Goal: Task Accomplishment & Management: Manage account settings

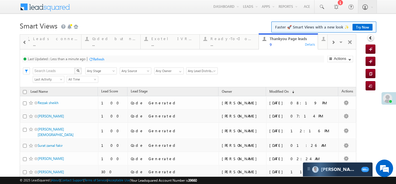
click at [331, 41] on span at bounding box center [332, 42] width 3 height 5
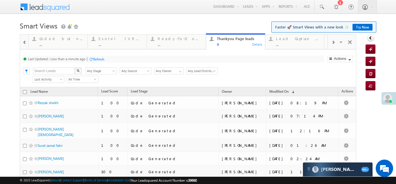
click at [331, 42] on span at bounding box center [332, 42] width 3 height 5
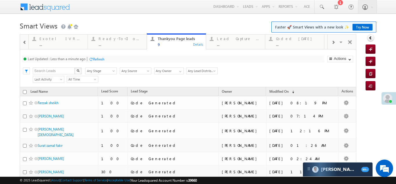
click at [331, 42] on span at bounding box center [332, 42] width 3 height 5
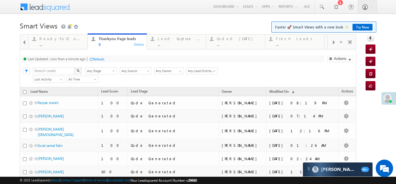
click at [331, 42] on span at bounding box center [332, 42] width 3 height 5
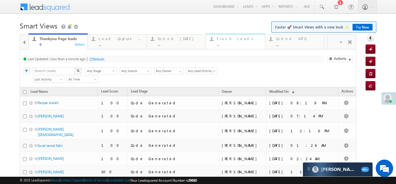
click at [224, 38] on div "Fresh Leads" at bounding box center [239, 38] width 45 height 5
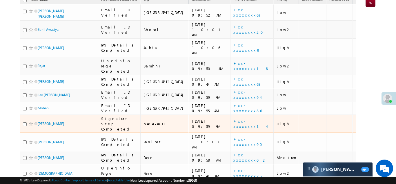
scroll to position [87, 0]
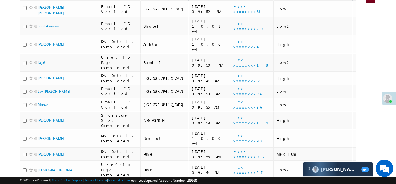
click at [233, 180] on link "+xx-xxxxxxxx53" at bounding box center [246, 185] width 27 height 10
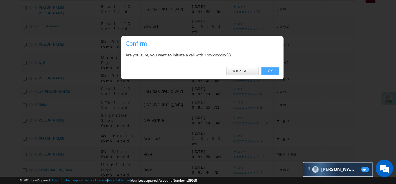
click at [267, 70] on link "OK" at bounding box center [271, 71] width 18 height 8
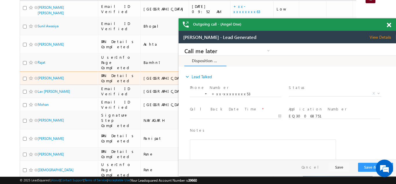
scroll to position [0, 0]
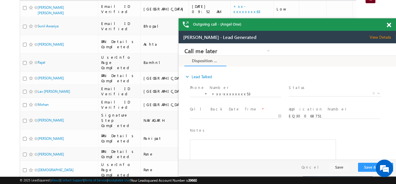
click at [389, 24] on span at bounding box center [389, 25] width 4 height 5
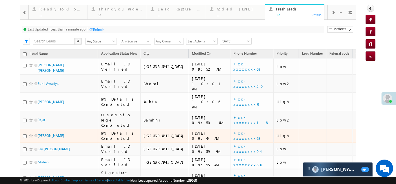
scroll to position [46, 0]
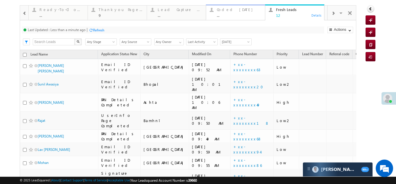
click at [227, 6] on link "Coded Today ... Details" at bounding box center [235, 12] width 59 height 16
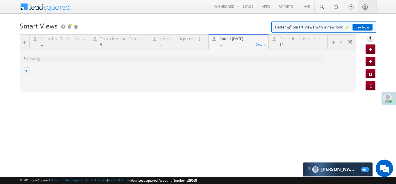
scroll to position [0, 0]
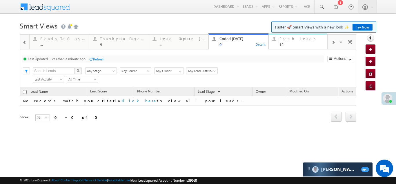
click at [287, 40] on div "Fresh Leads" at bounding box center [302, 38] width 45 height 5
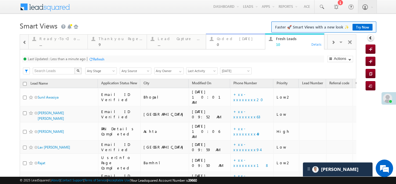
click at [233, 40] on div "Coded Today" at bounding box center [239, 38] width 45 height 5
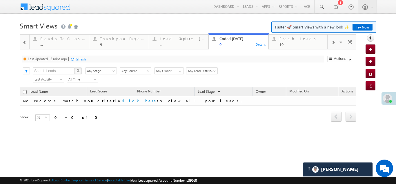
click at [78, 59] on div "Refresh" at bounding box center [80, 59] width 11 height 4
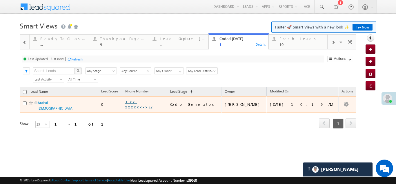
click at [148, 103] on link "+xx-xxxxxxxx32" at bounding box center [139, 104] width 29 height 10
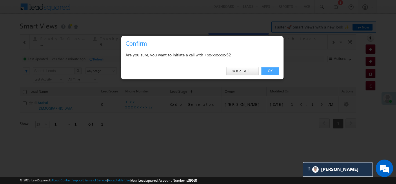
click at [271, 69] on link "OK" at bounding box center [271, 71] width 18 height 8
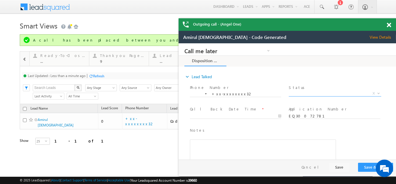
click at [308, 91] on span "X" at bounding box center [335, 93] width 92 height 6
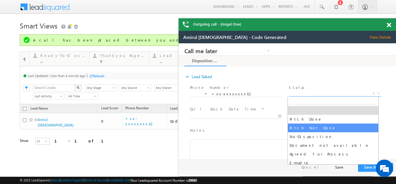
select select "Pitch Not Done"
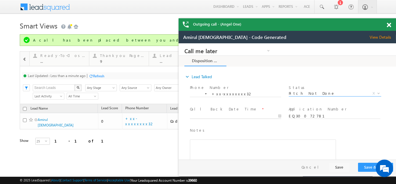
type input "[DATE] 10:23 AM"
click at [220, 114] on input "[DATE] 10:23 AM" at bounding box center [235, 116] width 91 height 6
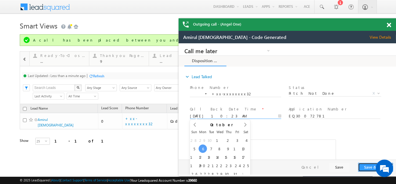
click at [365, 168] on button "Save & Close" at bounding box center [375, 166] width 35 height 9
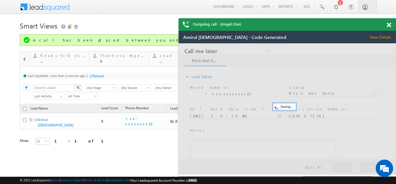
click at [378, 37] on span "View Details" at bounding box center [383, 37] width 26 height 5
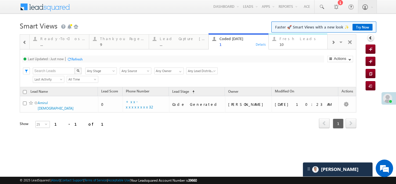
click at [287, 42] on div "Fresh Leads 10" at bounding box center [302, 40] width 45 height 11
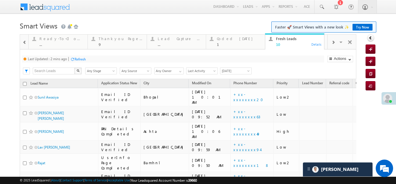
click at [82, 59] on div "Refresh" at bounding box center [80, 59] width 11 height 4
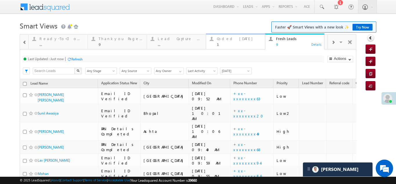
click at [226, 39] on div "Coded Today" at bounding box center [239, 38] width 45 height 5
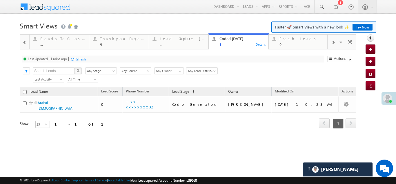
click at [84, 59] on div "Refresh" at bounding box center [80, 59] width 11 height 4
click at [287, 40] on div "Fresh Leads" at bounding box center [302, 38] width 45 height 5
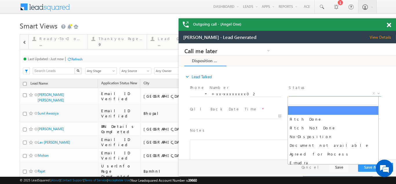
click at [300, 93] on span "X" at bounding box center [335, 93] width 92 height 6
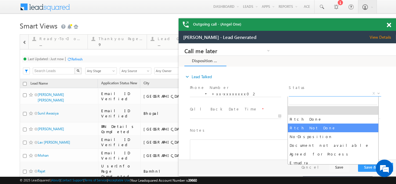
select select "Pitch Not Done"
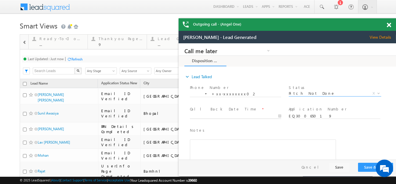
type input "10/06/25 10:28 AM"
click at [223, 115] on input "10/06/25 10:28 AM" at bounding box center [235, 116] width 91 height 6
click at [366, 164] on button "Save & Close" at bounding box center [375, 166] width 35 height 9
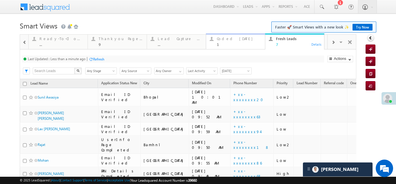
click at [231, 41] on div "Coded Today" at bounding box center [239, 38] width 45 height 5
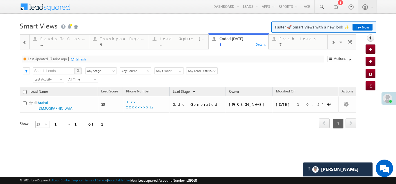
click at [79, 60] on div "Refresh" at bounding box center [80, 59] width 11 height 4
click at [79, 60] on div "Refresh" at bounding box center [76, 59] width 11 height 4
click at [99, 59] on div "Refresh" at bounding box center [98, 59] width 11 height 4
click at [291, 38] on div "Fresh Leads" at bounding box center [302, 38] width 45 height 5
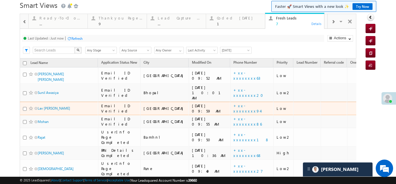
scroll to position [48, 0]
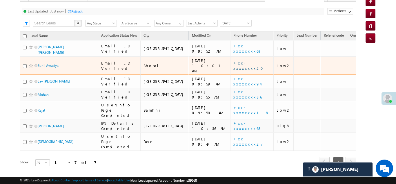
click at [233, 60] on link "+xx-xxxxxxxx20" at bounding box center [249, 65] width 33 height 10
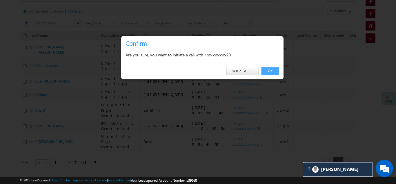
click at [270, 71] on link "OK" at bounding box center [271, 71] width 18 height 8
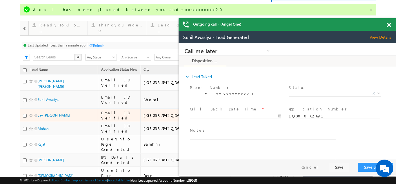
scroll to position [6, 0]
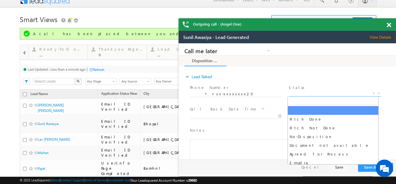
click at [317, 93] on span "X" at bounding box center [335, 93] width 92 height 6
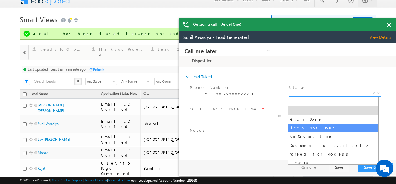
select select "Pitch Not Done"
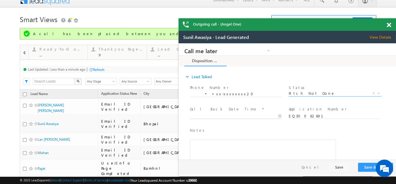
type input "10/06/25 10:37 AM"
click at [216, 114] on input "10/06/25 10:37 AM" at bounding box center [235, 116] width 91 height 6
click at [367, 168] on button "Save & Close" at bounding box center [375, 166] width 35 height 9
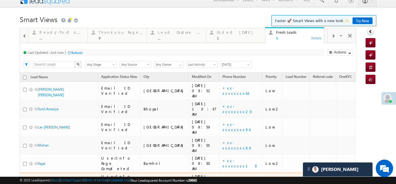
click at [222, 176] on link "+xx-xxxxxxxx27" at bounding box center [237, 181] width 30 height 10
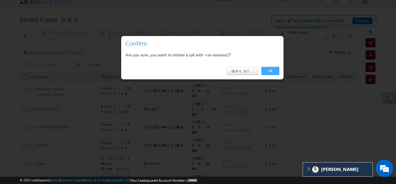
click at [270, 68] on link "OK" at bounding box center [271, 71] width 18 height 8
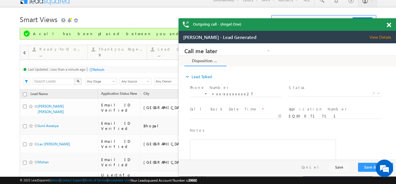
scroll to position [0, 0]
click at [379, 36] on span "View Details" at bounding box center [383, 37] width 26 height 5
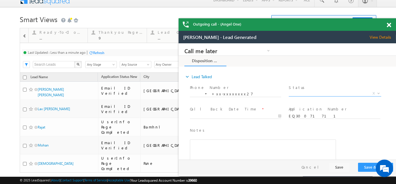
click at [309, 91] on span "X" at bounding box center [335, 93] width 92 height 6
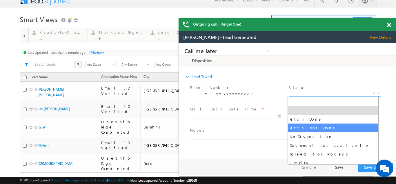
select select "Pitch Not Done"
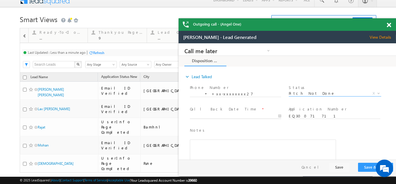
type input "10/06/25 10:38 AM"
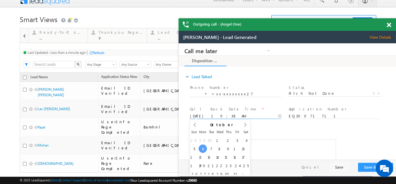
click at [212, 113] on input "10/06/25 10:38 AM" at bounding box center [235, 116] width 91 height 6
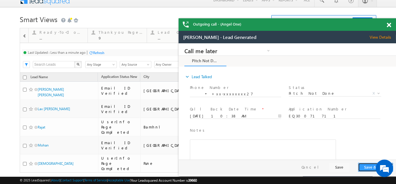
click at [363, 165] on button "Save & Close" at bounding box center [375, 166] width 35 height 9
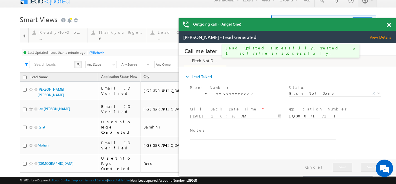
click at [389, 25] on span at bounding box center [389, 25] width 4 height 5
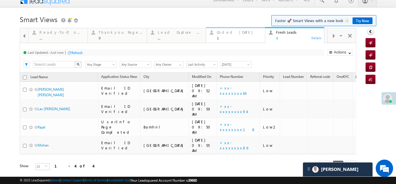
click at [227, 33] on div "Coded Today" at bounding box center [239, 32] width 45 height 5
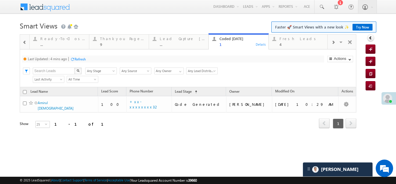
click at [80, 57] on div "Refresh" at bounding box center [80, 59] width 11 height 4
click at [291, 38] on div "Fresh Leads" at bounding box center [302, 38] width 45 height 5
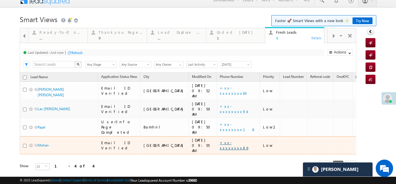
click at [220, 140] on link "+xx-xxxxxxxx86" at bounding box center [234, 145] width 28 height 10
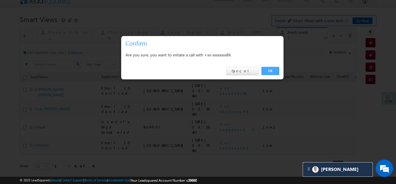
click at [271, 69] on link "OK" at bounding box center [271, 71] width 18 height 8
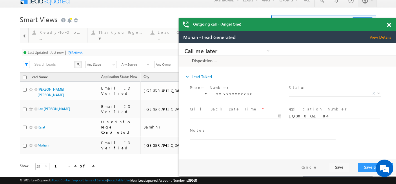
click at [389, 25] on span at bounding box center [389, 25] width 4 height 5
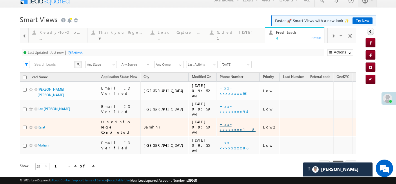
click at [220, 122] on link "+xx-xxxxxxxx18" at bounding box center [238, 127] width 36 height 10
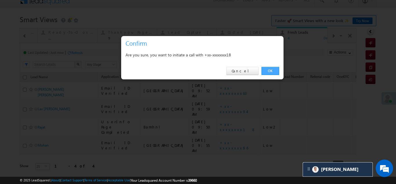
click at [269, 69] on link "OK" at bounding box center [271, 71] width 18 height 8
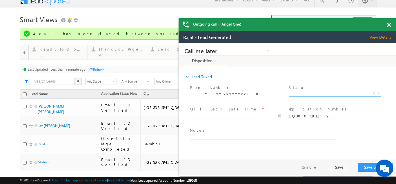
click at [315, 93] on span "X" at bounding box center [335, 93] width 92 height 6
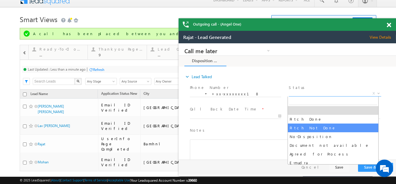
select select "Pitch Not Done"
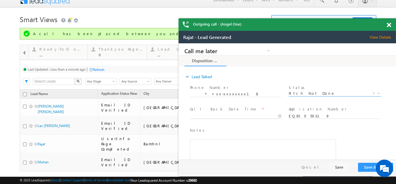
type input "10/06/25 10:42 AM"
click at [213, 115] on input "10/06/25 10:42 AM" at bounding box center [235, 116] width 91 height 6
click at [367, 166] on button "Save & Close" at bounding box center [375, 166] width 35 height 9
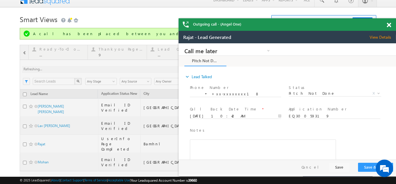
click at [388, 26] on span at bounding box center [389, 25] width 4 height 5
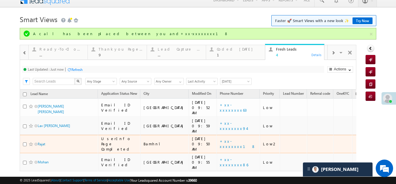
click at [76, 78] on button "button" at bounding box center [78, 81] width 8 height 7
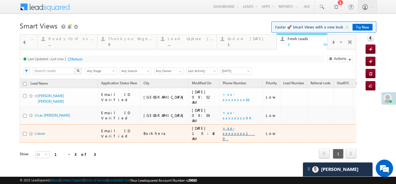
click at [223, 125] on link "+xx-xxxxxxxx10" at bounding box center [239, 132] width 32 height 15
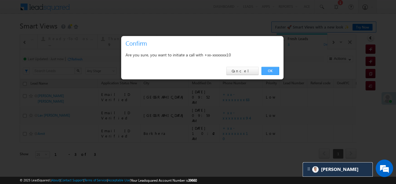
click at [269, 68] on link "OK" at bounding box center [271, 71] width 18 height 8
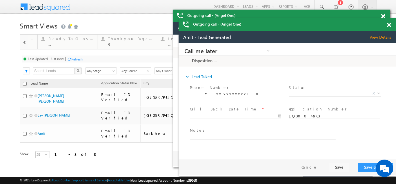
click at [389, 26] on span at bounding box center [389, 25] width 4 height 5
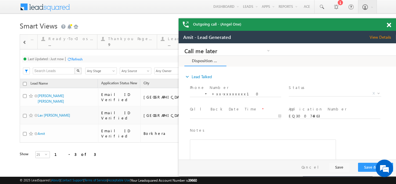
click at [390, 25] on span at bounding box center [389, 25] width 4 height 5
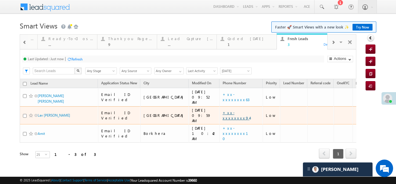
click at [223, 110] on link "+xx-xxxxxxxx94" at bounding box center [236, 115] width 27 height 10
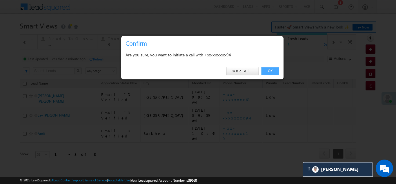
click at [271, 68] on link "OK" at bounding box center [271, 71] width 18 height 8
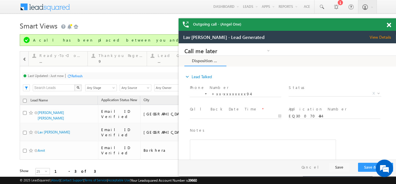
click at [24, 168] on div "Show" at bounding box center [25, 170] width 11 height 5
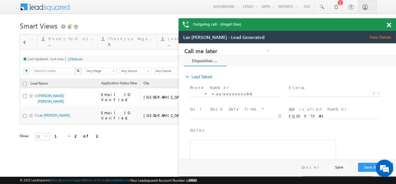
click at [389, 24] on span at bounding box center [389, 25] width 4 height 5
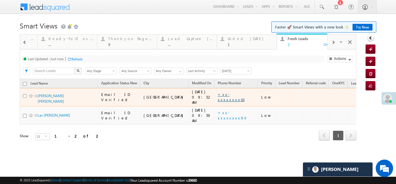
click at [218, 93] on link "+xx-xxxxxxxx63" at bounding box center [231, 97] width 27 height 10
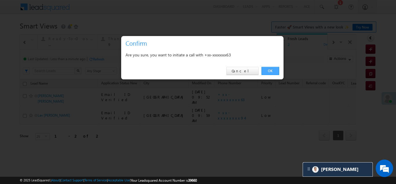
click at [270, 69] on link "OK" at bounding box center [271, 71] width 18 height 8
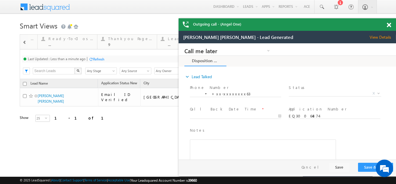
click at [378, 36] on span "View Details" at bounding box center [383, 37] width 26 height 5
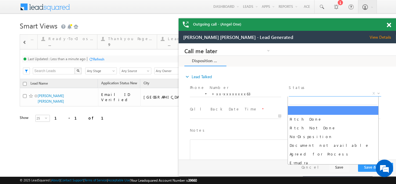
click at [311, 92] on span "X" at bounding box center [335, 93] width 92 height 6
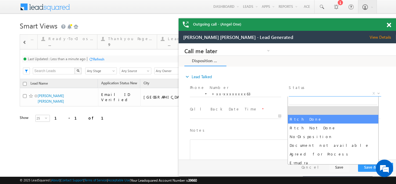
select select "Pitch Done"
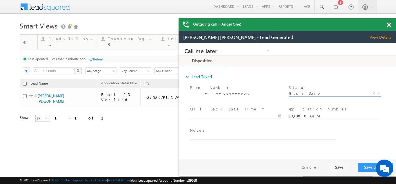
click at [217, 115] on body "Call me later Campaign Success Commitment Cross Sell Customer Drop-off reasons …" at bounding box center [287, 101] width 217 height 116
type input "10/06/25 10:47 AM"
click at [370, 166] on button "Save & Close" at bounding box center [375, 166] width 35 height 9
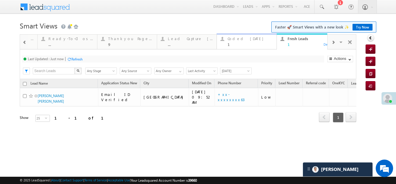
click at [241, 39] on div "Coded Today" at bounding box center [250, 38] width 45 height 5
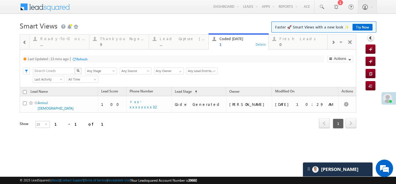
click at [241, 39] on div "Coded Today" at bounding box center [242, 38] width 45 height 5
click at [83, 57] on div "Refresh" at bounding box center [81, 59] width 11 height 4
click at [294, 37] on div "Fresh Leads" at bounding box center [302, 38] width 45 height 5
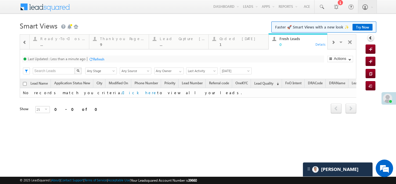
click at [101, 57] on div "Refresh" at bounding box center [98, 59] width 11 height 4
click at [230, 39] on div "Coded Today" at bounding box center [242, 38] width 45 height 5
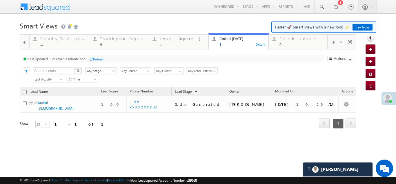
click at [97, 60] on div "Refresh" at bounding box center [98, 59] width 11 height 4
click at [79, 59] on div "Refresh" at bounding box center [76, 59] width 11 height 4
click at [291, 40] on div "Fresh Leads" at bounding box center [302, 38] width 45 height 5
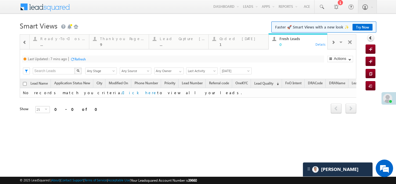
click at [81, 59] on div "Refresh" at bounding box center [80, 59] width 11 height 4
click at [233, 41] on div "Coded Today 1" at bounding box center [242, 40] width 45 height 11
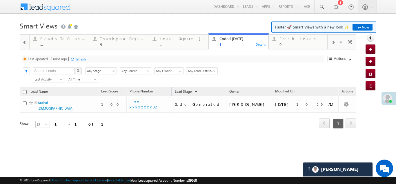
click at [81, 58] on div "Refresh" at bounding box center [80, 59] width 11 height 4
click at [80, 59] on div "Refresh" at bounding box center [76, 59] width 11 height 4
click at [173, 40] on div "Lead Capture Today" at bounding box center [182, 38] width 45 height 5
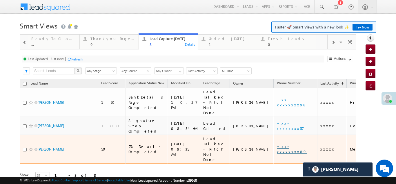
click at [277, 144] on link "+xx-xxxxxxxx89" at bounding box center [292, 149] width 30 height 10
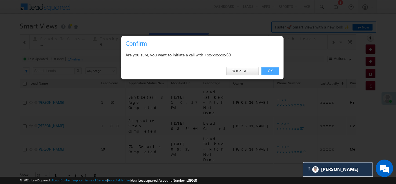
click at [271, 70] on link "OK" at bounding box center [271, 71] width 18 height 8
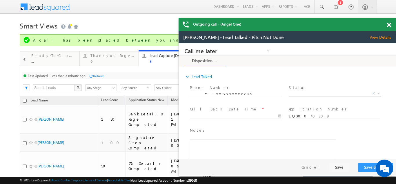
click at [389, 26] on span at bounding box center [389, 25] width 4 height 5
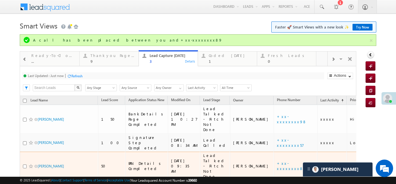
click at [75, 76] on div "Last Updated : Just now Refresh Refreshing... Search X Lead Stage Any Stage Any…" at bounding box center [188, 81] width 336 height 30
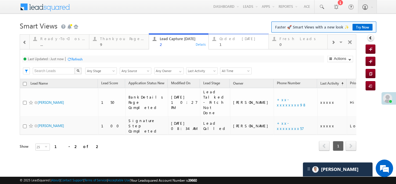
click at [239, 39] on div "Coded Today" at bounding box center [242, 38] width 45 height 5
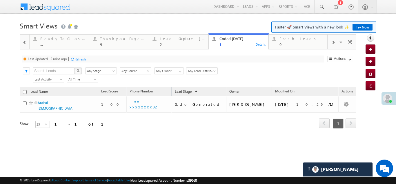
click at [80, 59] on div "Refresh" at bounding box center [80, 59] width 11 height 4
click at [170, 37] on div "Lead Capture Today" at bounding box center [182, 38] width 45 height 5
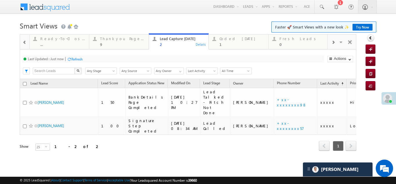
click at [74, 60] on div "Refresh" at bounding box center [76, 59] width 11 height 4
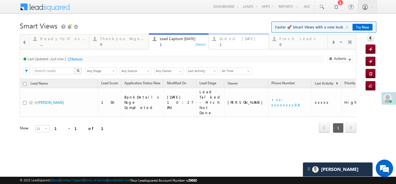
click at [233, 41] on div "Coded Today 1" at bounding box center [242, 40] width 45 height 11
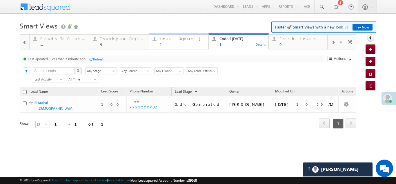
click at [173, 38] on div "Lead Capture Today" at bounding box center [182, 38] width 45 height 5
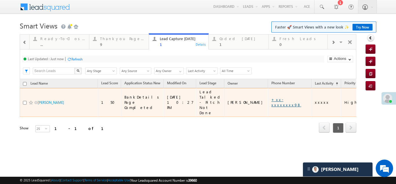
click at [271, 98] on link "+xx-xxxxxxxx98" at bounding box center [286, 102] width 30 height 10
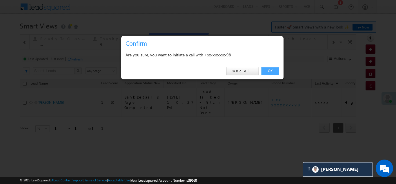
click at [268, 69] on link "OK" at bounding box center [271, 71] width 18 height 8
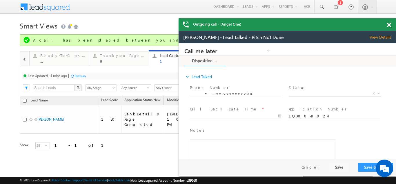
click at [388, 26] on span at bounding box center [389, 25] width 4 height 5
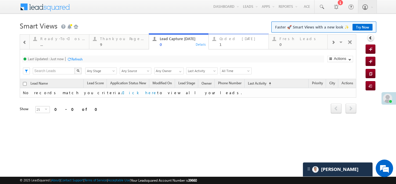
click at [235, 41] on div "Coded Today 1" at bounding box center [242, 40] width 45 height 11
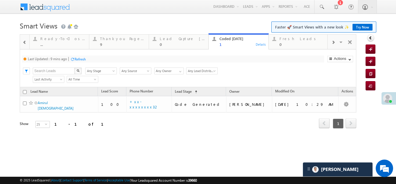
click at [82, 60] on div "Refresh" at bounding box center [80, 59] width 11 height 4
click at [290, 41] on div "Fresh Leads 0" at bounding box center [302, 40] width 45 height 11
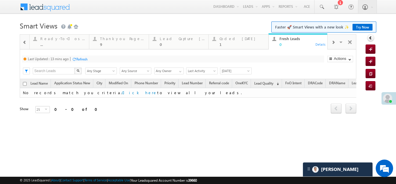
click at [81, 57] on div "Refresh" at bounding box center [81, 59] width 11 height 4
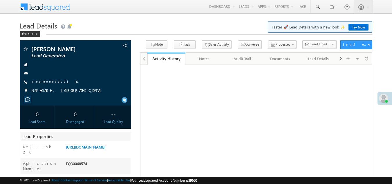
click at [46, 82] on link "+xx-xxxxxxxx14" at bounding box center [53, 81] width 45 height 5
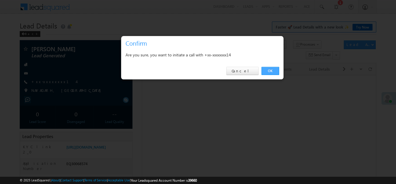
click at [271, 69] on link "OK" at bounding box center [271, 71] width 18 height 8
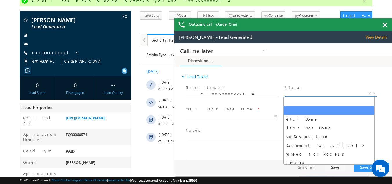
click at [311, 93] on span "X" at bounding box center [330, 93] width 92 height 6
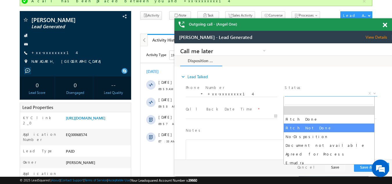
select select "Pitch Not Done"
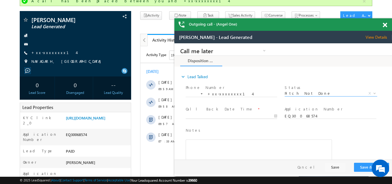
type input "[DATE] 10:18 AM"
click at [215, 116] on input "[DATE] 10:18 AM" at bounding box center [231, 116] width 91 height 6
click at [359, 165] on button "Save & Close" at bounding box center [371, 166] width 35 height 9
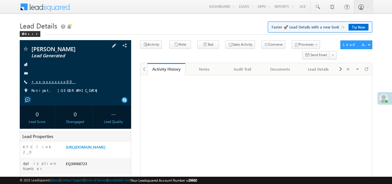
click at [48, 80] on link "+xx-xxxxxxxx90" at bounding box center [53, 81] width 44 height 5
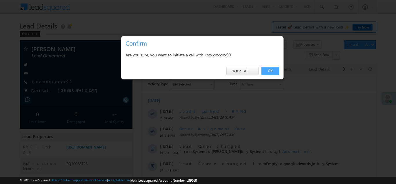
click at [272, 71] on link "OK" at bounding box center [271, 71] width 18 height 8
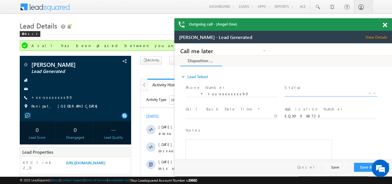
click at [307, 92] on span "X" at bounding box center [330, 93] width 92 height 6
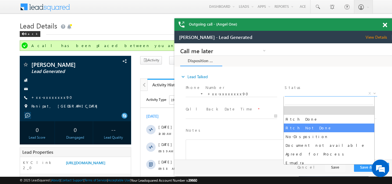
select select "Pitch Not Done"
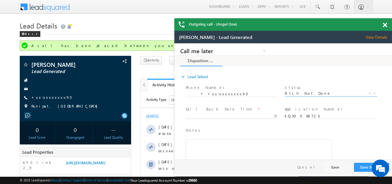
type input "10/06/25 10:22 AM"
click at [216, 115] on body "Call me later Campaign Success Commitment Cross Sell Customer Drop-off reasons …" at bounding box center [282, 101] width 217 height 116
click at [364, 164] on button "Save & Close" at bounding box center [371, 166] width 35 height 9
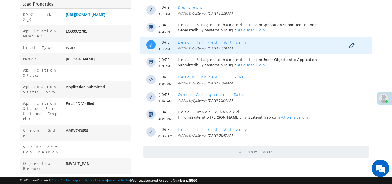
scroll to position [174, 0]
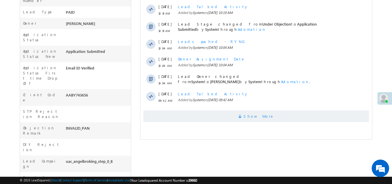
click at [227, 115] on span "Show More" at bounding box center [256, 116] width 226 height 12
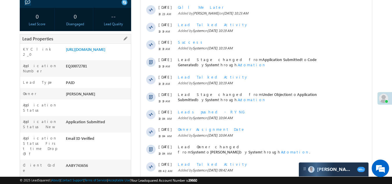
scroll to position [0, 0]
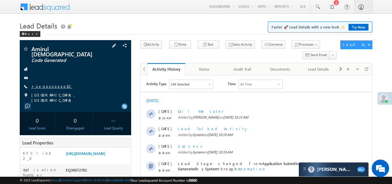
click at [47, 84] on link "+xx-xxxxxxxx32" at bounding box center [51, 86] width 41 height 5
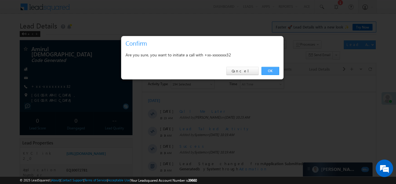
click at [271, 69] on link "OK" at bounding box center [271, 71] width 18 height 8
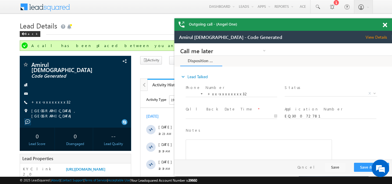
click at [307, 92] on span "X" at bounding box center [330, 93] width 92 height 6
click at [307, 93] on span "X" at bounding box center [330, 93] width 92 height 6
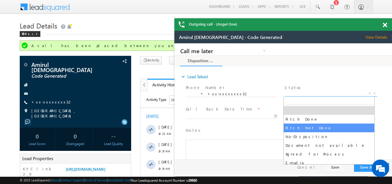
select select "Pitch Not Done"
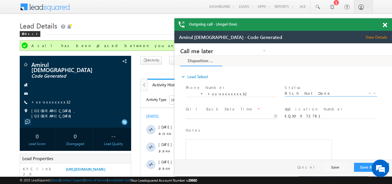
type input "10/06/25 10:24 AM"
click at [214, 113] on input "10/06/25 10:24 AM" at bounding box center [231, 116] width 91 height 6
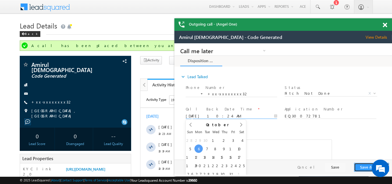
click at [362, 167] on button "Save & Close" at bounding box center [371, 166] width 35 height 9
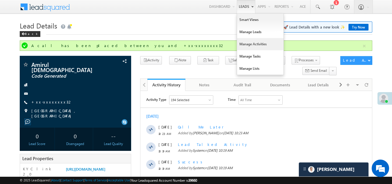
click at [249, 42] on link "Manage Activities" at bounding box center [260, 44] width 46 height 12
click at [246, 43] on link "Manage Activities" at bounding box center [260, 44] width 46 height 12
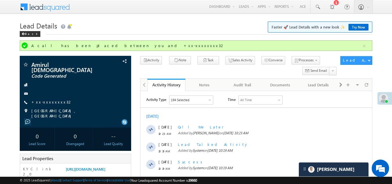
click at [0, 0] on link "Manage Activities" at bounding box center [0, 0] width 0 height 0
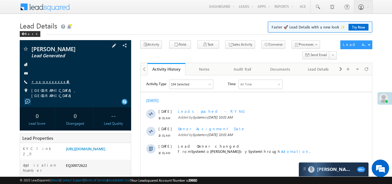
click at [42, 81] on link "+xx-xxxxxxxx49" at bounding box center [50, 81] width 39 height 5
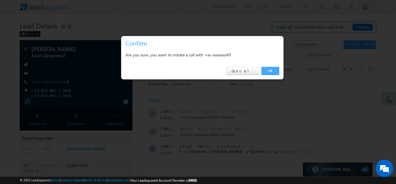
click at [274, 69] on link "OK" at bounding box center [271, 71] width 18 height 8
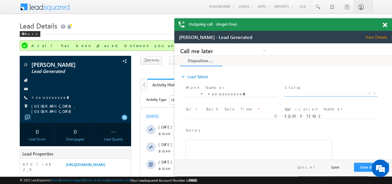
click at [301, 93] on span "X" at bounding box center [330, 93] width 92 height 6
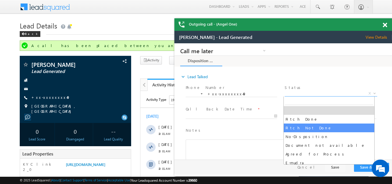
select select "Pitch Not Done"
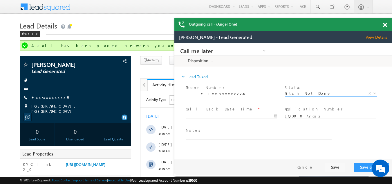
type input "10/06/25 10:26 AM"
click at [221, 114] on input "10/06/25 10:26 AM" at bounding box center [231, 116] width 91 height 6
click at [365, 165] on button "Save & Close" at bounding box center [371, 166] width 35 height 9
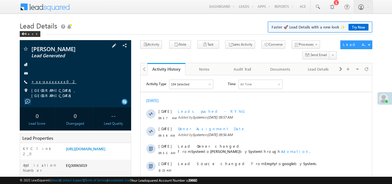
click at [49, 82] on link "+xx-xxxxxxxx02" at bounding box center [53, 81] width 45 height 5
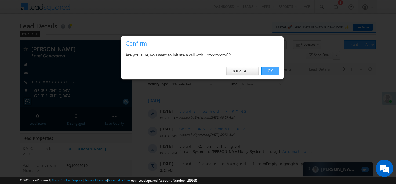
click at [268, 70] on link "OK" at bounding box center [271, 71] width 18 height 8
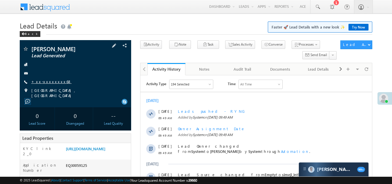
click at [49, 81] on link "+xx-xxxxxxxx68" at bounding box center [51, 81] width 40 height 5
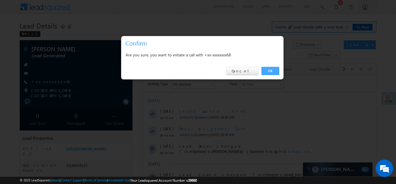
click at [271, 69] on link "OK" at bounding box center [271, 71] width 18 height 8
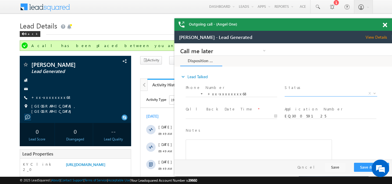
click at [298, 91] on span "X" at bounding box center [330, 93] width 92 height 6
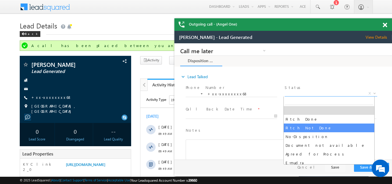
select select "Pitch Not Done"
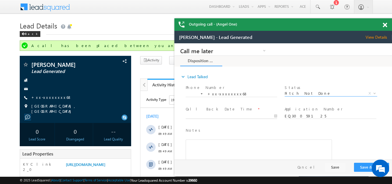
type input "10/06/25 10:36 AM"
click at [216, 115] on body "Call me later Campaign Success Commitment Cross Sell Customer Drop-off reasons …" at bounding box center [282, 101] width 217 height 116
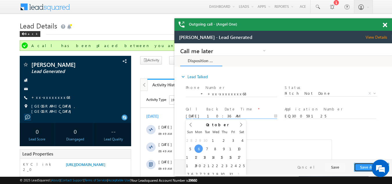
click at [361, 166] on button "Save & Close" at bounding box center [371, 166] width 35 height 9
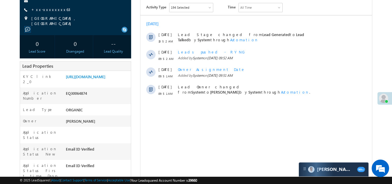
scroll to position [87, 0]
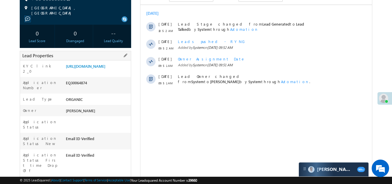
drag, startPoint x: 66, startPoint y: 85, endPoint x: 92, endPoint y: 85, distance: 26.1
click at [92, 85] on div "EQ30064874" at bounding box center [97, 84] width 67 height 8
copy div "EQ30064874"
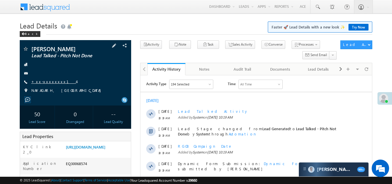
click at [47, 83] on link "+xx-xxxxxxxx14" at bounding box center [53, 81] width 45 height 5
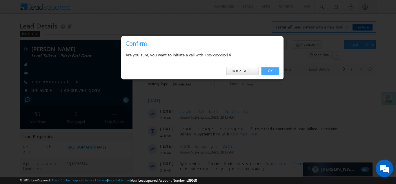
click at [273, 70] on link "OK" at bounding box center [271, 71] width 18 height 8
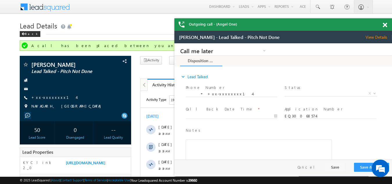
click at [385, 23] on span at bounding box center [385, 25] width 4 height 5
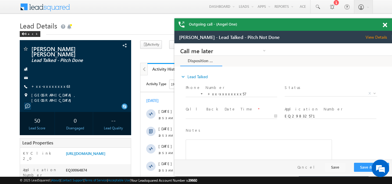
click at [384, 24] on span at bounding box center [385, 25] width 4 height 5
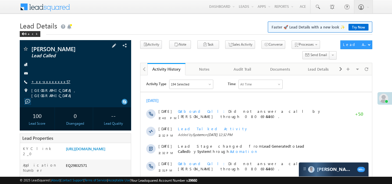
click at [47, 81] on link "+xx-xxxxxxxx57" at bounding box center [50, 81] width 39 height 5
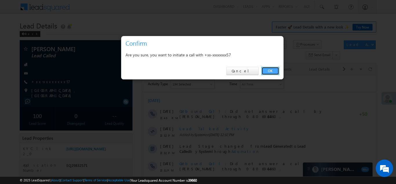
click at [269, 69] on link "OK" at bounding box center [271, 71] width 18 height 8
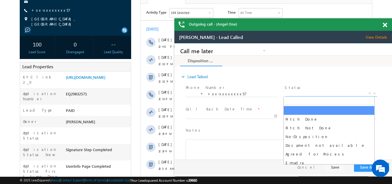
click at [305, 92] on span "X" at bounding box center [330, 93] width 92 height 6
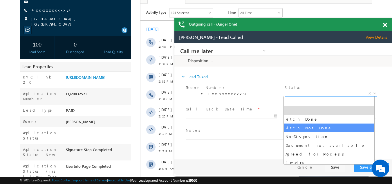
select select "Pitch Not Done"
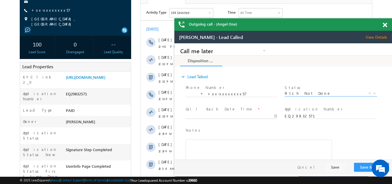
type input "10/06/25 11:08 AM"
click at [226, 115] on input "10/06/25 11:08 AM" at bounding box center [231, 116] width 91 height 6
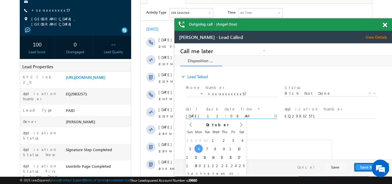
click at [360, 165] on button "Save & Close" at bounding box center [371, 166] width 35 height 9
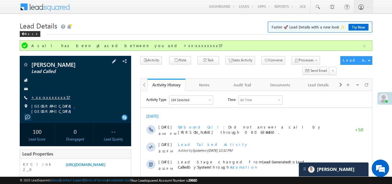
click at [50, 97] on link "+xx-xxxxxxxx57" at bounding box center [50, 97] width 39 height 5
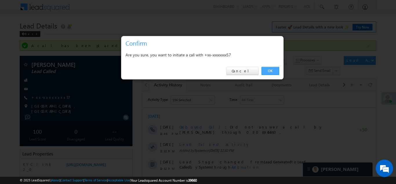
click at [272, 70] on link "OK" at bounding box center [271, 71] width 18 height 8
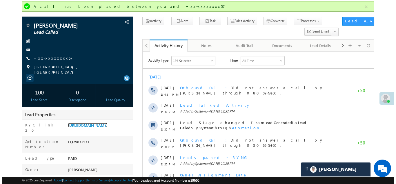
scroll to position [29, 0]
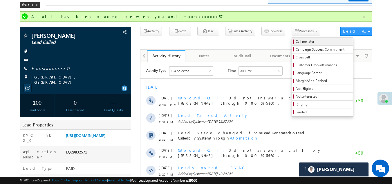
click at [296, 42] on span "Call me later" at bounding box center [323, 41] width 55 height 5
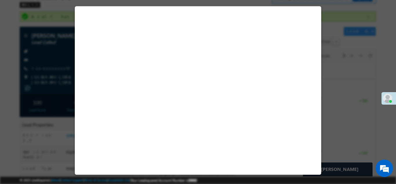
select select "Pitch Not Done"
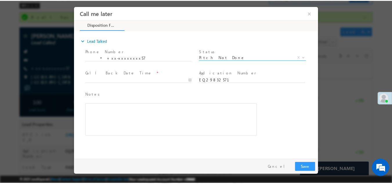
scroll to position [0, 0]
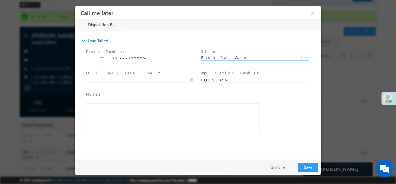
type input "10/06/25 11:35 AM"
click at [126, 79] on input "10/06/25 11:35 AM" at bounding box center [139, 80] width 107 height 6
click at [313, 166] on button "Save" at bounding box center [308, 166] width 20 height 9
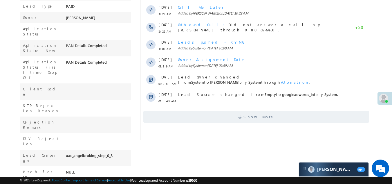
scroll to position [174, 0]
click at [175, 114] on span "Show More" at bounding box center [256, 116] width 226 height 12
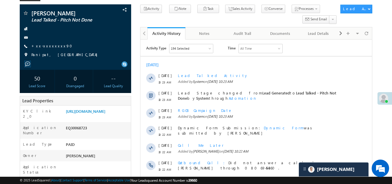
scroll to position [0, 0]
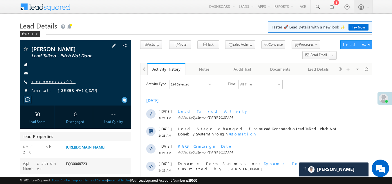
click at [43, 82] on link "+xx-xxxxxxxx90" at bounding box center [53, 81] width 44 height 5
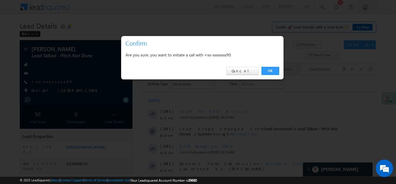
click at [268, 73] on link "OK" at bounding box center [271, 71] width 18 height 8
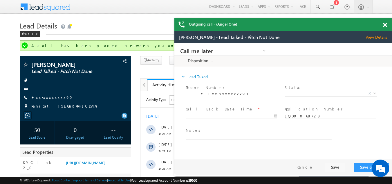
click at [377, 37] on span "View Details" at bounding box center [378, 37] width 26 height 5
click at [385, 24] on span at bounding box center [385, 25] width 4 height 5
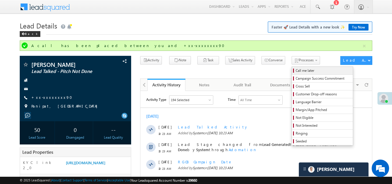
click at [296, 70] on span "Call me later" at bounding box center [323, 70] width 55 height 5
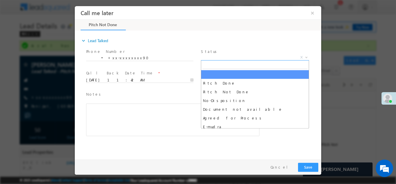
click at [234, 55] on span "X" at bounding box center [255, 57] width 108 height 6
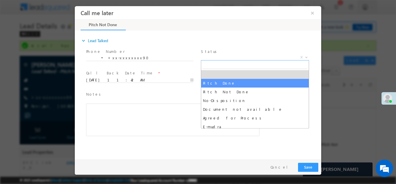
select select "Pitch Done"
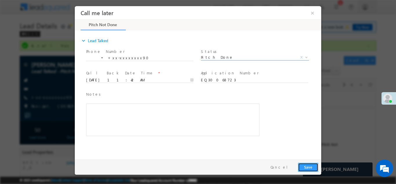
click at [308, 165] on button "Save" at bounding box center [308, 166] width 20 height 9
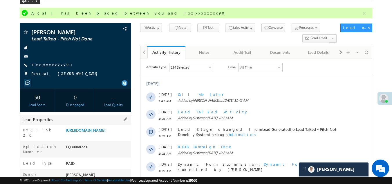
scroll to position [116, 0]
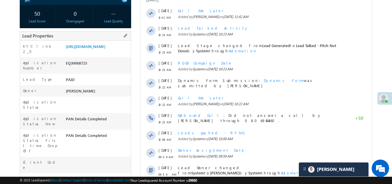
drag, startPoint x: 66, startPoint y: 71, endPoint x: 94, endPoint y: 68, distance: 27.6
click at [94, 68] on div "Application Number EQ30068723" at bounding box center [75, 65] width 111 height 17
copy div "EQ30068723"
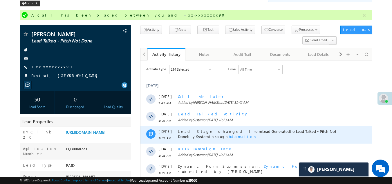
scroll to position [29, 0]
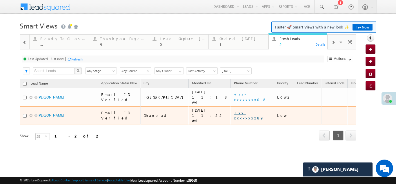
click at [234, 110] on link "+xx-xxxxxxxx89" at bounding box center [249, 115] width 30 height 10
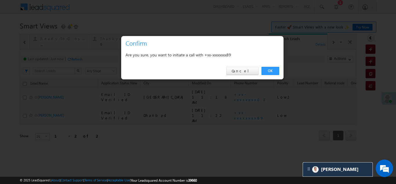
click at [267, 70] on link "OK" at bounding box center [271, 71] width 18 height 8
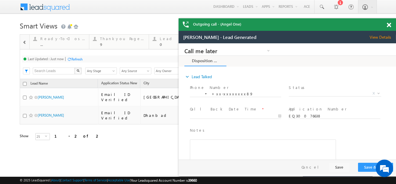
click at [379, 37] on span "View Details" at bounding box center [383, 37] width 26 height 5
click at [387, 23] on span at bounding box center [389, 25] width 4 height 5
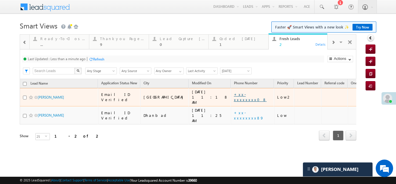
click at [234, 95] on link "+xx-xxxxxxxx08" at bounding box center [250, 97] width 33 height 10
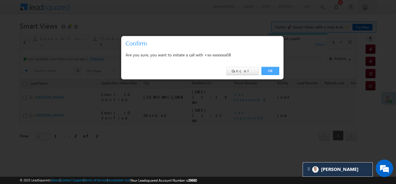
click at [271, 72] on link "OK" at bounding box center [271, 71] width 18 height 8
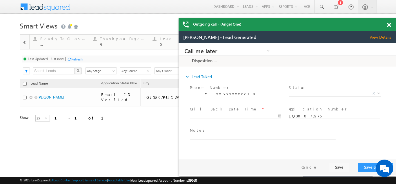
click at [387, 25] on span at bounding box center [389, 25] width 4 height 5
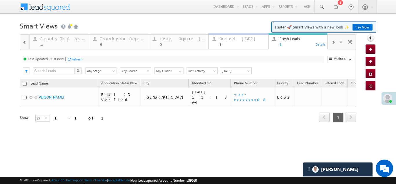
click at [230, 41] on div "Coded Today 1" at bounding box center [242, 40] width 45 height 11
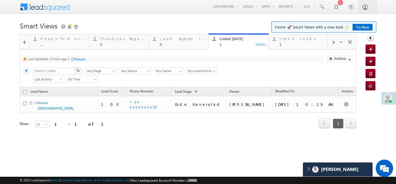
click at [82, 59] on div "Refresh" at bounding box center [80, 59] width 11 height 4
click at [79, 59] on div "Refresh" at bounding box center [76, 59] width 11 height 4
click at [289, 39] on div "Fresh Leads" at bounding box center [302, 38] width 45 height 5
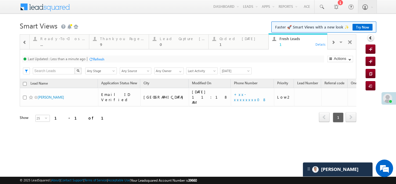
click at [102, 58] on div "Refresh" at bounding box center [98, 59] width 11 height 4
click at [235, 40] on div "Coded Today" at bounding box center [242, 38] width 45 height 5
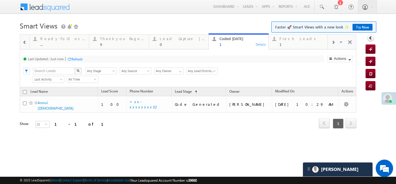
click at [80, 59] on div "Refresh" at bounding box center [76, 59] width 11 height 4
click at [287, 40] on div "Fresh Leads" at bounding box center [302, 38] width 45 height 5
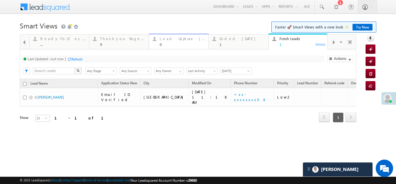
click at [180, 38] on div "Lead Capture Today" at bounding box center [182, 38] width 45 height 5
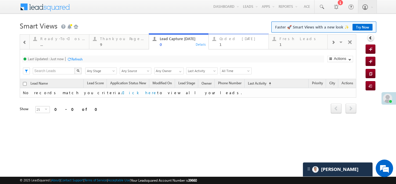
click at [235, 40] on div "Coded Today" at bounding box center [242, 38] width 45 height 5
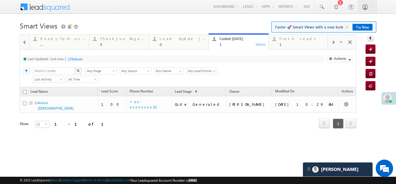
click at [77, 57] on div "Refresh" at bounding box center [76, 59] width 11 height 4
click at [292, 41] on div "Fresh Leads 1" at bounding box center [302, 40] width 45 height 11
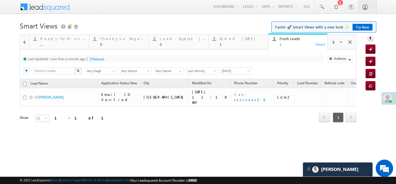
click at [95, 58] on div "Refresh" at bounding box center [98, 59] width 11 height 4
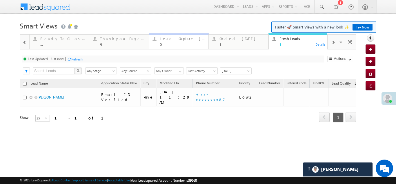
click at [178, 41] on div "Lead Capture Today 0" at bounding box center [182, 40] width 45 height 11
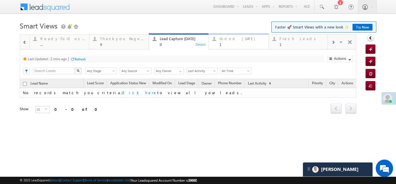
click at [231, 40] on div "Coded Today" at bounding box center [242, 38] width 45 height 5
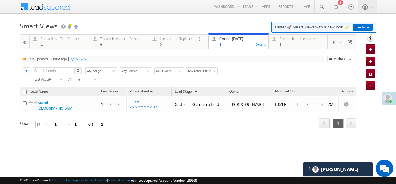
click at [82, 58] on div "Refresh" at bounding box center [80, 59] width 11 height 4
click at [171, 41] on div "Lead Capture Today 0" at bounding box center [182, 40] width 45 height 11
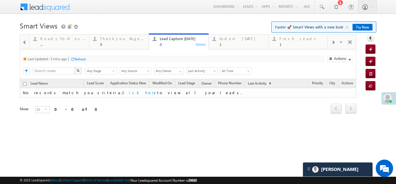
click at [81, 59] on div "Refresh" at bounding box center [80, 59] width 11 height 4
click at [232, 41] on div "Coded Today 1" at bounding box center [242, 40] width 45 height 11
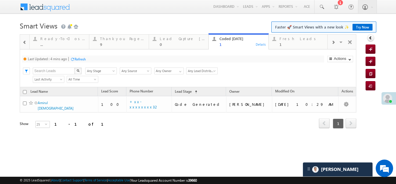
click at [76, 59] on div "Refresh" at bounding box center [80, 59] width 11 height 4
click at [284, 39] on div "Fresh Leads" at bounding box center [302, 38] width 45 height 5
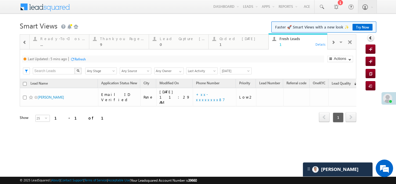
click at [81, 57] on div "Refresh" at bounding box center [80, 59] width 11 height 4
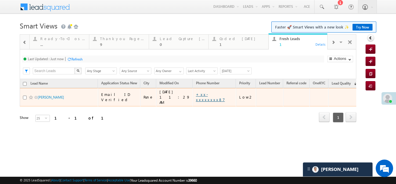
click at [196, 94] on link "+xx-xxxxxxxx87" at bounding box center [210, 97] width 29 height 10
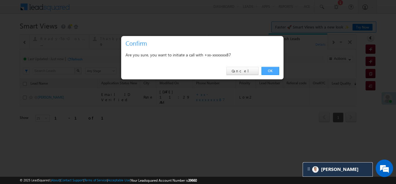
click at [273, 69] on link "OK" at bounding box center [271, 71] width 18 height 8
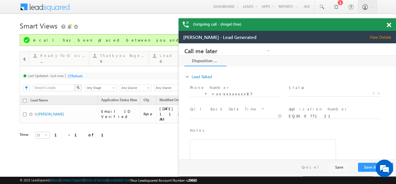
click at [380, 38] on span "View Details" at bounding box center [383, 37] width 26 height 5
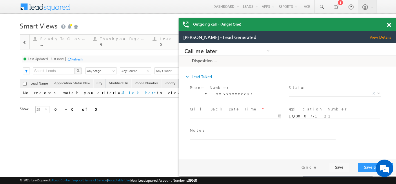
click at [387, 25] on span at bounding box center [389, 25] width 4 height 5
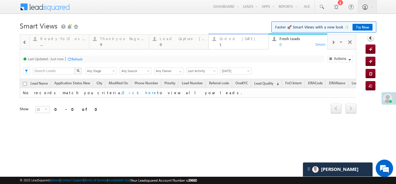
click at [233, 40] on div "Coded Today" at bounding box center [242, 38] width 45 height 5
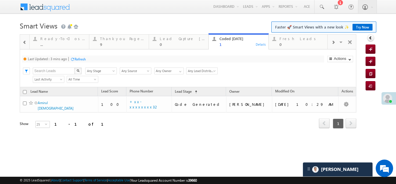
click at [82, 59] on div "Refresh" at bounding box center [80, 59] width 11 height 4
click at [76, 59] on div "Refresh" at bounding box center [76, 59] width 11 height 4
click at [174, 38] on div "Lead Capture Today" at bounding box center [182, 38] width 45 height 5
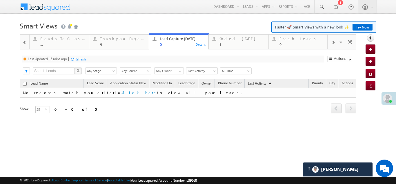
click at [81, 59] on div "Refresh" at bounding box center [80, 59] width 11 height 4
click at [288, 39] on div "Fresh Leads" at bounding box center [302, 38] width 45 height 5
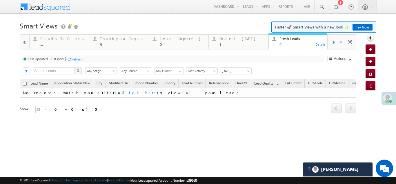
click at [230, 40] on div "Coded Today" at bounding box center [242, 38] width 45 height 5
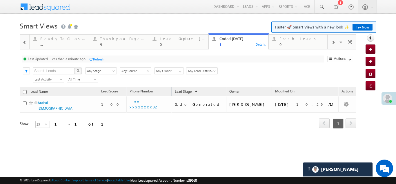
click at [100, 59] on div "Refresh" at bounding box center [98, 59] width 11 height 4
click at [292, 41] on div "Fresh Leads" at bounding box center [302, 38] width 45 height 5
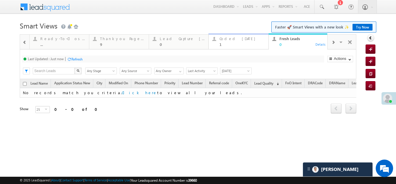
click at [233, 40] on div "Coded Today" at bounding box center [242, 38] width 45 height 5
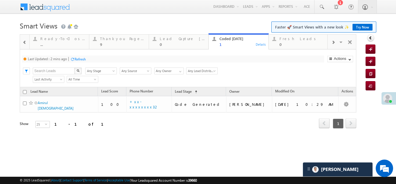
click at [230, 38] on div "Lead Type ... Details STP Rejection Reason ... Details Call backs ... Details F…" at bounding box center [188, 89] width 337 height 110
click at [76, 59] on div "Refresh" at bounding box center [76, 59] width 11 height 4
click at [289, 41] on div "Fresh Leads" at bounding box center [302, 38] width 45 height 5
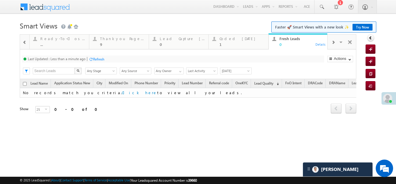
click at [96, 59] on div "Refresh" at bounding box center [98, 59] width 11 height 4
click at [73, 58] on div "Refresh" at bounding box center [76, 59] width 11 height 4
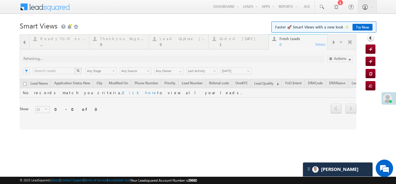
click at [230, 40] on div at bounding box center [188, 81] width 337 height 95
click at [226, 40] on div at bounding box center [188, 81] width 337 height 95
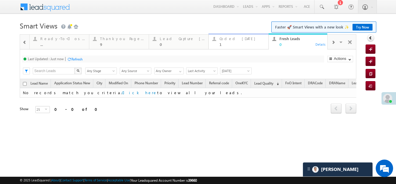
click at [227, 41] on div "Coded Today 1" at bounding box center [242, 40] width 45 height 11
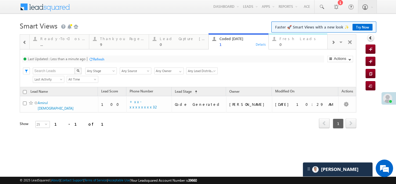
click at [289, 41] on div "Fresh Leads 0" at bounding box center [302, 40] width 45 height 11
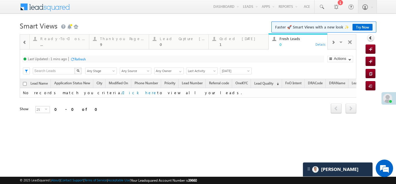
click at [79, 58] on div "Refresh" at bounding box center [80, 59] width 11 height 4
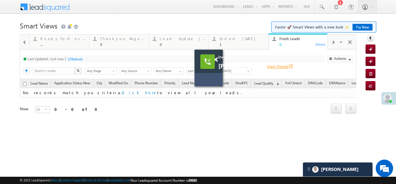
click at [269, 68] on link "View Details open_in_new" at bounding box center [280, 67] width 26 height 6
click at [215, 60] on span at bounding box center [215, 59] width 4 height 5
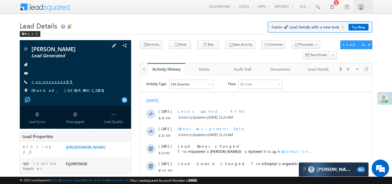
click at [45, 81] on link "+xx-xxxxxxxx89" at bounding box center [52, 81] width 42 height 5
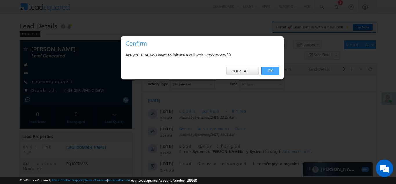
click at [273, 68] on link "OK" at bounding box center [271, 71] width 18 height 8
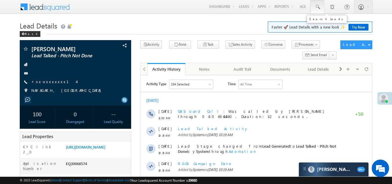
click at [317, 5] on span at bounding box center [317, 7] width 6 height 6
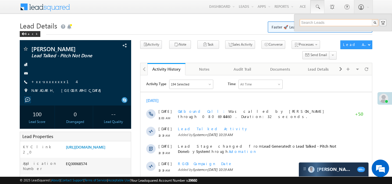
paste input "EQ29211716"
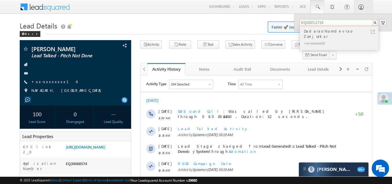
type input "EQ29211716"
click at [321, 32] on div "DadaraoNamdevrao Zunjurkar" at bounding box center [341, 34] width 78 height 12
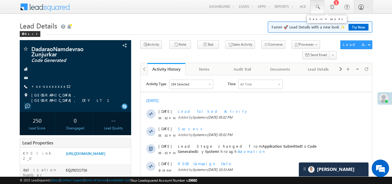
click at [316, 6] on span at bounding box center [317, 7] width 6 height 6
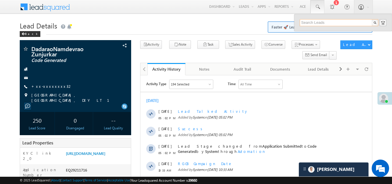
paste input "EQ20803849"
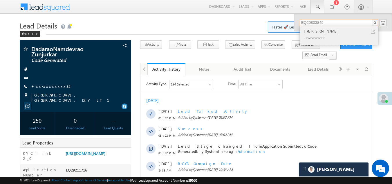
type input "EQ20803849"
click at [312, 33] on div "Mangesh" at bounding box center [341, 31] width 78 height 6
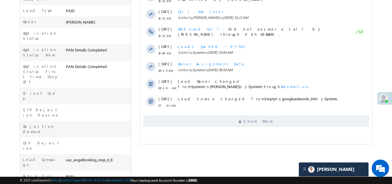
scroll to position [174, 0]
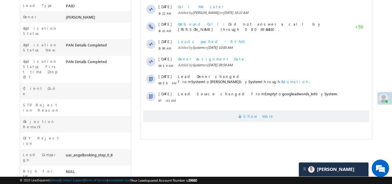
click at [190, 119] on span "Show More" at bounding box center [256, 116] width 226 height 12
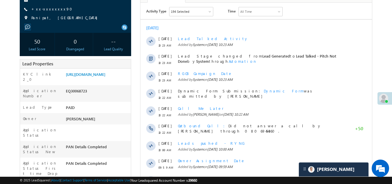
scroll to position [29, 0]
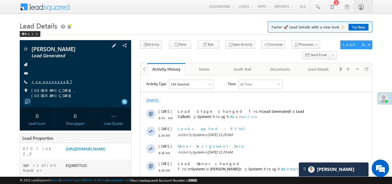
click at [45, 81] on link "+xx-xxxxxxxx87" at bounding box center [51, 81] width 41 height 5
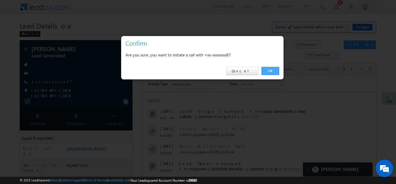
click at [272, 71] on link "OK" at bounding box center [271, 71] width 18 height 8
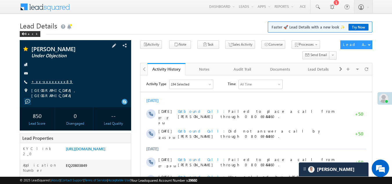
click at [43, 80] on link "+xx-xxxxxxxx89" at bounding box center [52, 81] width 42 height 5
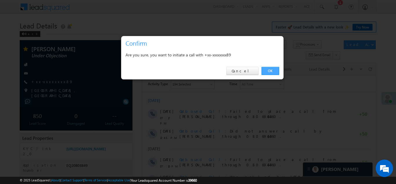
click at [272, 70] on link "OK" at bounding box center [271, 71] width 18 height 8
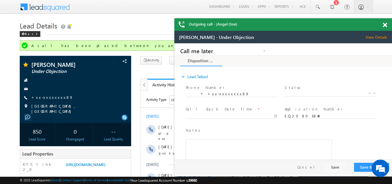
click at [386, 25] on span at bounding box center [385, 25] width 4 height 5
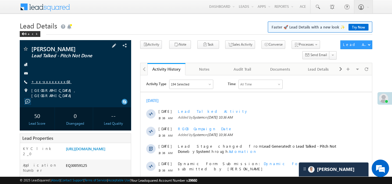
click at [49, 80] on link "+xx-xxxxxxxx68" at bounding box center [51, 81] width 40 height 5
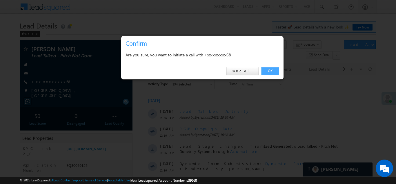
click at [265, 68] on link "OK" at bounding box center [271, 71] width 18 height 8
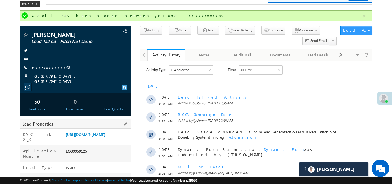
scroll to position [29, 0]
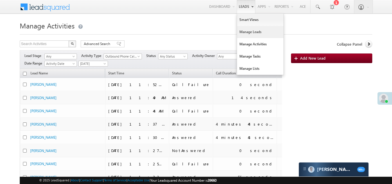
click at [246, 33] on link "Manage Leads" at bounding box center [260, 32] width 46 height 12
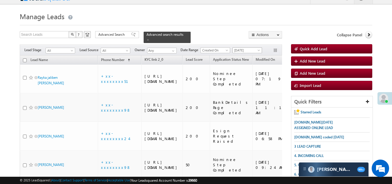
click at [246, 48] on span "[DATE]" at bounding box center [247, 50] width 28 height 5
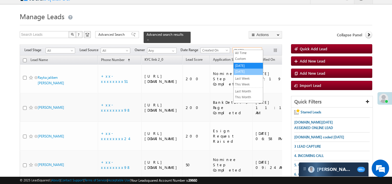
click at [242, 70] on link "[DATE]" at bounding box center [247, 71] width 29 height 5
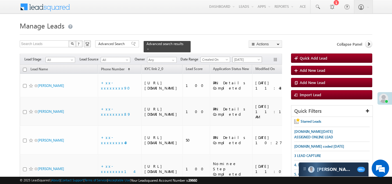
click at [246, 57] on span "[DATE]" at bounding box center [247, 59] width 28 height 5
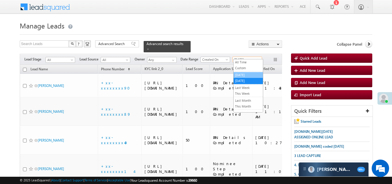
click at [243, 74] on link "[DATE]" at bounding box center [247, 74] width 29 height 5
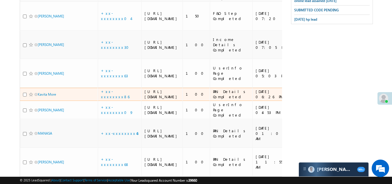
scroll to position [435, 0]
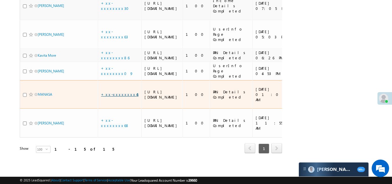
click at [117, 92] on link "+xx-xxxxxxxx45" at bounding box center [119, 94] width 37 height 5
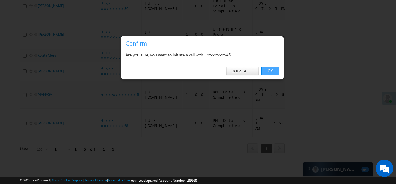
click at [270, 69] on link "OK" at bounding box center [271, 71] width 18 height 8
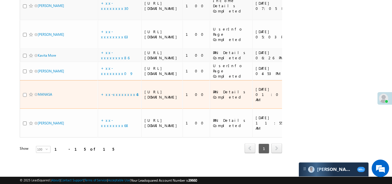
click at [25, 93] on input "checkbox" at bounding box center [25, 95] width 4 height 4
checkbox input "true"
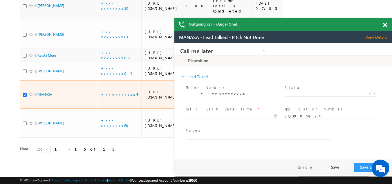
scroll to position [0, 0]
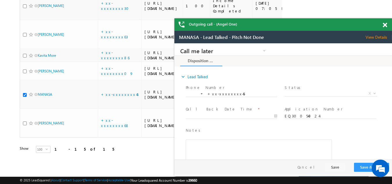
click at [385, 25] on span at bounding box center [385, 25] width 4 height 5
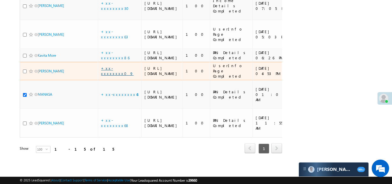
click at [112, 76] on link "+xx-xxxxxxxx09" at bounding box center [117, 71] width 32 height 10
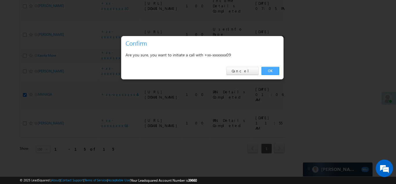
click at [264, 67] on link "OK" at bounding box center [271, 71] width 18 height 8
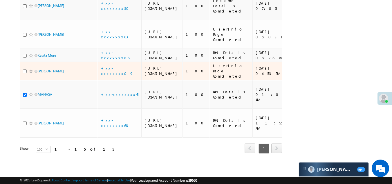
click at [24, 73] on input "checkbox" at bounding box center [25, 71] width 4 height 4
checkbox input "true"
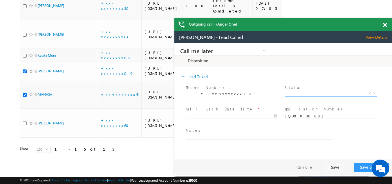
click at [302, 92] on span "X" at bounding box center [330, 93] width 92 height 6
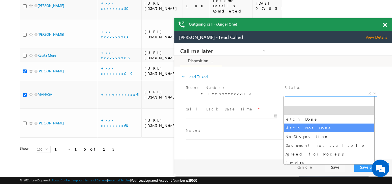
select select "Pitch Not Done"
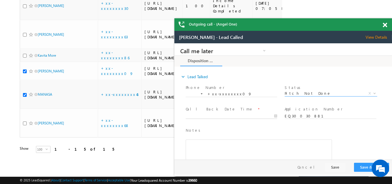
type input "[DATE] 12:02 PM"
click at [215, 113] on input "[DATE] 12:02 PM" at bounding box center [231, 116] width 91 height 6
click at [362, 165] on button "Save & Close" at bounding box center [371, 166] width 35 height 9
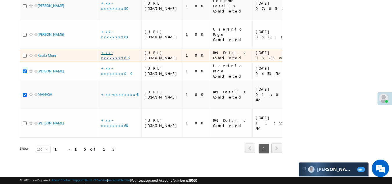
click at [116, 52] on link "+xx-xxxxxxxx86" at bounding box center [115, 55] width 28 height 10
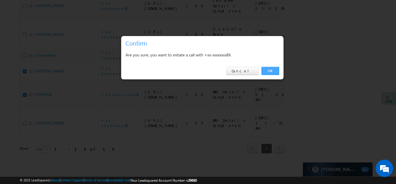
click at [269, 70] on link "OK" at bounding box center [271, 71] width 18 height 8
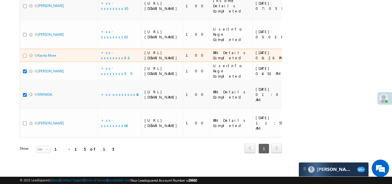
click at [24, 54] on input "checkbox" at bounding box center [25, 56] width 4 height 4
checkbox input "true"
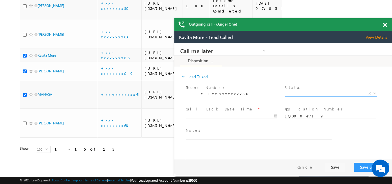
click at [304, 93] on span "X" at bounding box center [330, 93] width 92 height 6
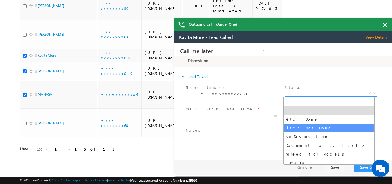
select select "Pitch Not Done"
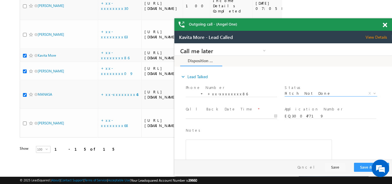
type input "10/06/25 12:04 PM"
click at [199, 116] on input "10/06/25 12:04 PM" at bounding box center [231, 116] width 91 height 6
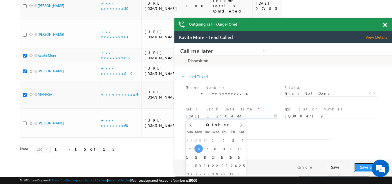
click at [361, 164] on button "Save & Close" at bounding box center [371, 166] width 35 height 9
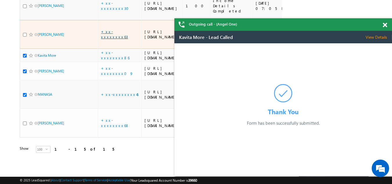
click at [117, 29] on link "+xx-xxxxxxxx63" at bounding box center [114, 34] width 27 height 10
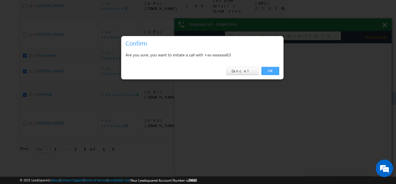
click at [271, 70] on link "OK" at bounding box center [271, 71] width 18 height 8
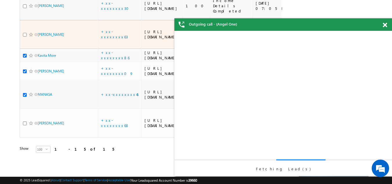
click at [25, 37] on input "checkbox" at bounding box center [25, 35] width 4 height 4
checkbox input "true"
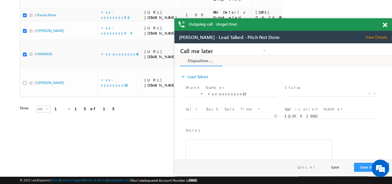
click at [384, 23] on span at bounding box center [385, 25] width 4 height 5
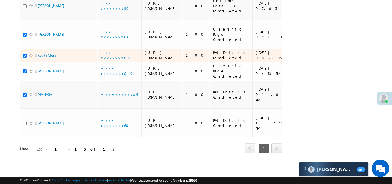
scroll to position [335, 0]
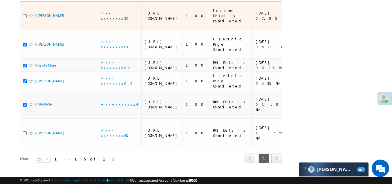
click at [107, 21] on link "+xx-xxxxxxxx30" at bounding box center [116, 15] width 31 height 10
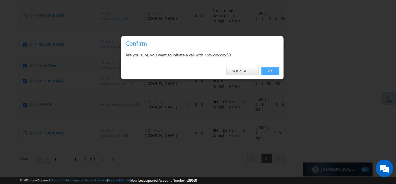
click at [267, 70] on link "OK" at bounding box center [271, 71] width 18 height 8
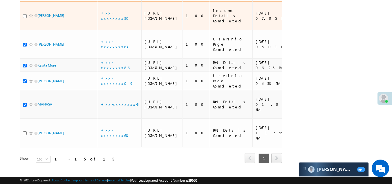
click at [25, 18] on input "checkbox" at bounding box center [25, 16] width 4 height 4
checkbox input "true"
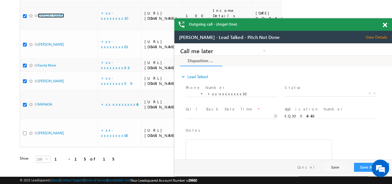
scroll to position [0, 0]
click at [384, 26] on span at bounding box center [385, 25] width 4 height 5
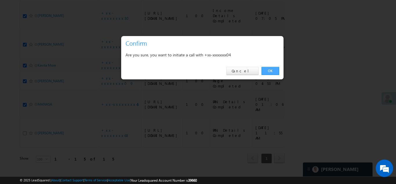
click at [271, 72] on link "OK" at bounding box center [271, 71] width 18 height 8
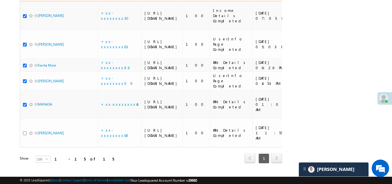
checkbox input "true"
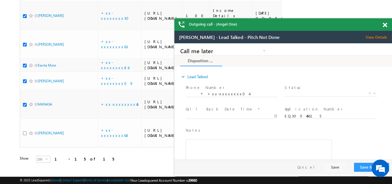
click at [386, 24] on span at bounding box center [385, 25] width 4 height 5
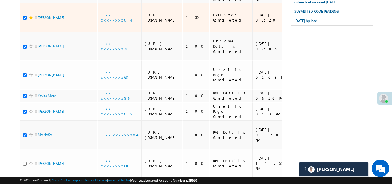
scroll to position [277, 0]
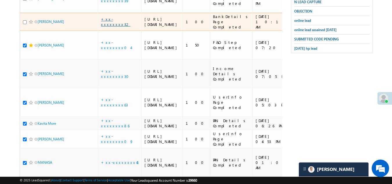
click at [116, 27] on link "+xx-xxxxxxxx32" at bounding box center [115, 22] width 29 height 10
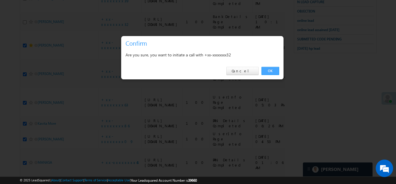
click at [271, 70] on link "OK" at bounding box center [271, 71] width 18 height 8
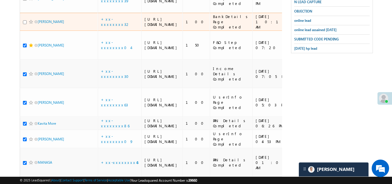
click at [24, 24] on input "checkbox" at bounding box center [25, 22] width 4 height 4
checkbox input "true"
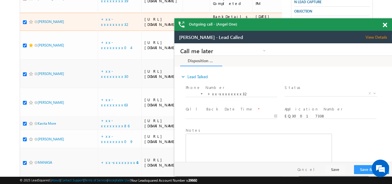
scroll to position [0, 0]
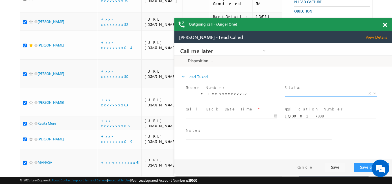
click at [312, 92] on span "X" at bounding box center [330, 93] width 92 height 6
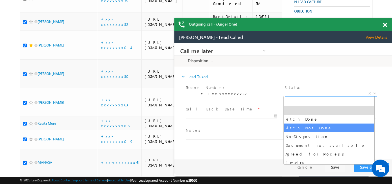
select select "Pitch Not Done"
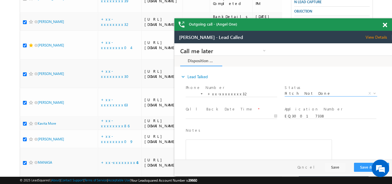
click at [385, 24] on span at bounding box center [385, 25] width 4 height 5
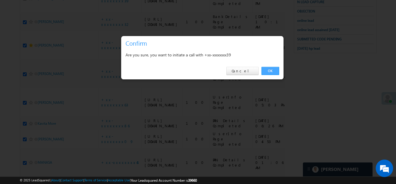
click at [270, 68] on link "OK" at bounding box center [271, 71] width 18 height 8
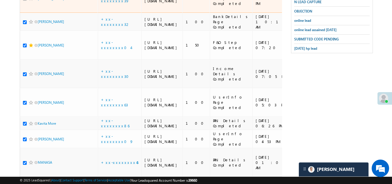
checkbox input "true"
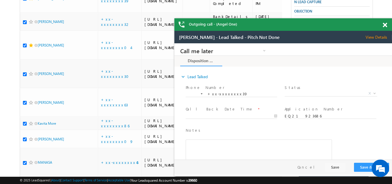
click at [385, 25] on span at bounding box center [385, 25] width 4 height 5
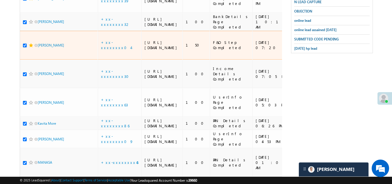
drag, startPoint x: 30, startPoint y: 96, endPoint x: 31, endPoint y: 90, distance: 5.4
click at [30, 48] on span at bounding box center [31, 45] width 5 height 5
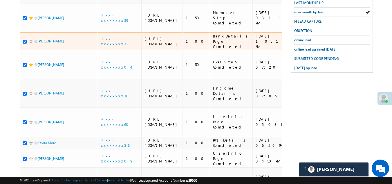
scroll to position [248, 0]
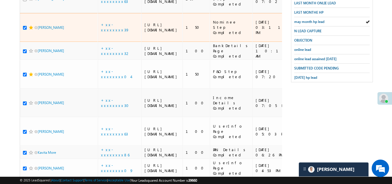
click at [30, 30] on span at bounding box center [31, 27] width 5 height 5
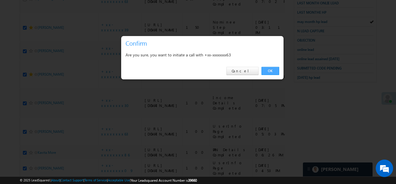
click at [270, 68] on link "OK" at bounding box center [271, 71] width 18 height 8
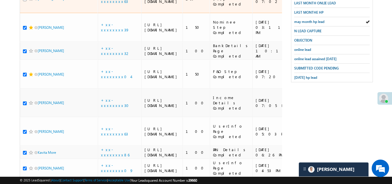
checkbox input "true"
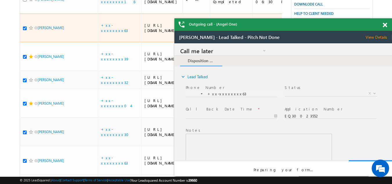
scroll to position [0, 0]
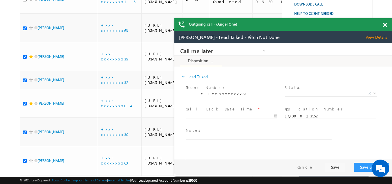
click at [385, 24] on span at bounding box center [385, 25] width 4 height 5
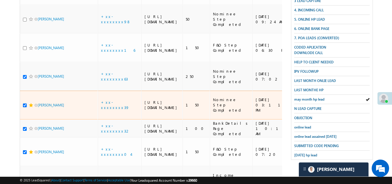
scroll to position [161, 0]
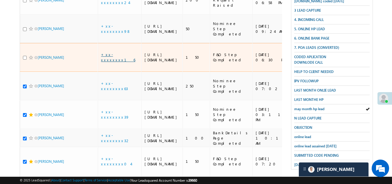
click at [110, 62] on link "+xx-xxxxxxxx16" at bounding box center [118, 57] width 34 height 10
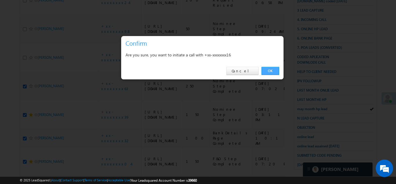
click at [269, 70] on link "OK" at bounding box center [271, 71] width 18 height 8
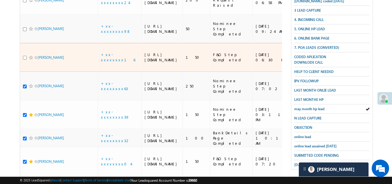
click at [24, 59] on input "checkbox" at bounding box center [25, 58] width 4 height 4
checkbox input "true"
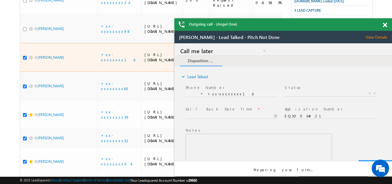
scroll to position [0, 0]
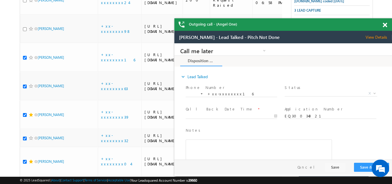
click at [383, 25] on span at bounding box center [385, 25] width 4 height 5
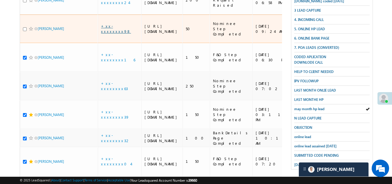
click at [111, 34] on link "+xx-xxxxxxxx98" at bounding box center [116, 28] width 30 height 10
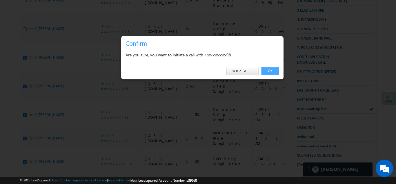
click at [269, 68] on link "OK" at bounding box center [271, 71] width 18 height 8
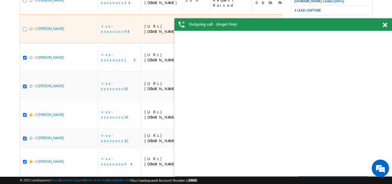
click at [25, 31] on input "checkbox" at bounding box center [25, 29] width 4 height 4
checkbox input "true"
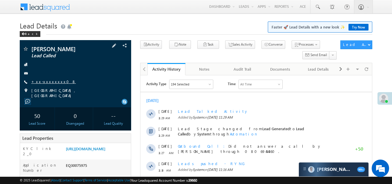
click at [43, 81] on link "+xx-xxxxxxxx08" at bounding box center [53, 81] width 45 height 5
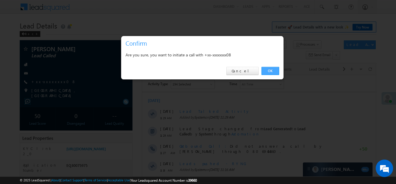
click at [270, 70] on link "OK" at bounding box center [271, 71] width 18 height 8
